Goal: Transaction & Acquisition: Purchase product/service

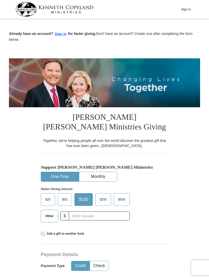
click at [50, 219] on label "Other" at bounding box center [49, 216] width 17 height 12
click at [0, 0] on input "Other" at bounding box center [0, 0] width 0 height 0
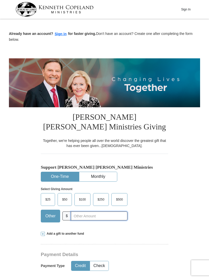
scroll to position [33, 0]
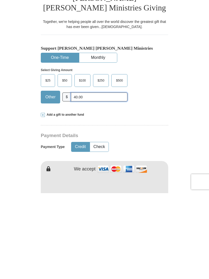
type input "40.00"
click at [78, 228] on button "Credit" at bounding box center [80, 232] width 18 height 9
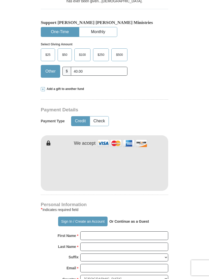
scroll to position [145, 0]
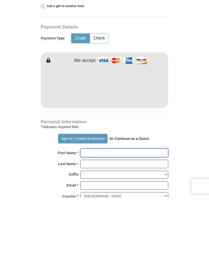
click at [99, 230] on input "First Name *" at bounding box center [124, 234] width 88 height 9
type input "[PERSON_NAME]"
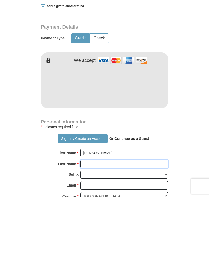
click at [105, 241] on input "Last Name *" at bounding box center [124, 245] width 88 height 9
type input "[PERSON_NAME]"
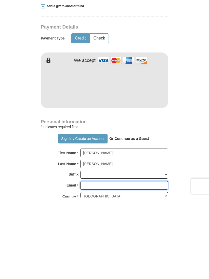
click at [105, 262] on input "Email *" at bounding box center [124, 266] width 88 height 9
type input "[EMAIL_ADDRESS][DOMAIN_NAME]"
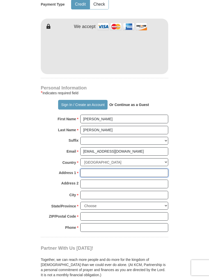
click at [102, 169] on input "Address 1 *" at bounding box center [124, 173] width 88 height 9
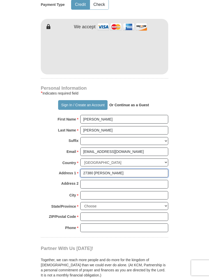
type input "27380 [PERSON_NAME]"
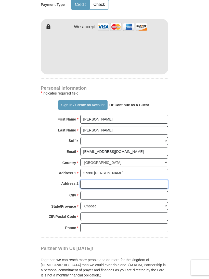
click at [103, 180] on input "Address 2" at bounding box center [124, 184] width 88 height 9
type input "#"
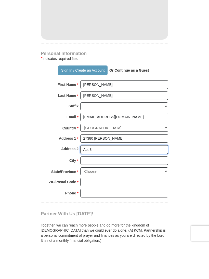
type input "Apt 3"
click at [112, 191] on input "City *" at bounding box center [124, 195] width 88 height 9
type input "P"
type input "[GEOGRAPHIC_DATA]"
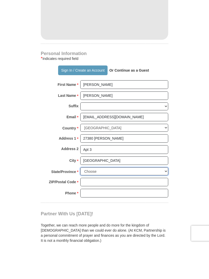
click at [108, 202] on select "Choose [US_STATE] [US_STATE] [US_STATE] [US_STATE] [US_STATE] Armed Forces Amer…" at bounding box center [124, 206] width 88 height 8
select select "OH"
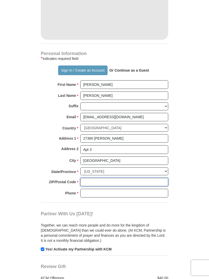
click at [103, 178] on input "ZIP/Postal Code *" at bounding box center [124, 182] width 88 height 9
type input "44138"
click at [112, 188] on input "Phone * *" at bounding box center [124, 192] width 88 height 9
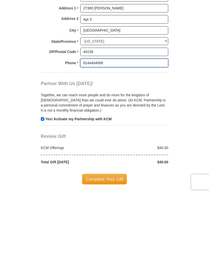
scroll to position [343, 0]
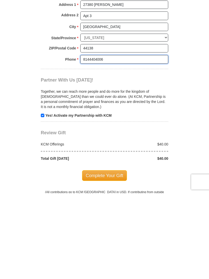
type input "8144404006"
click at [112, 256] on span "Complete Your Gift" at bounding box center [104, 261] width 45 height 11
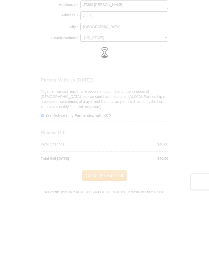
scroll to position [429, 0]
